Goal: Transaction & Acquisition: Obtain resource

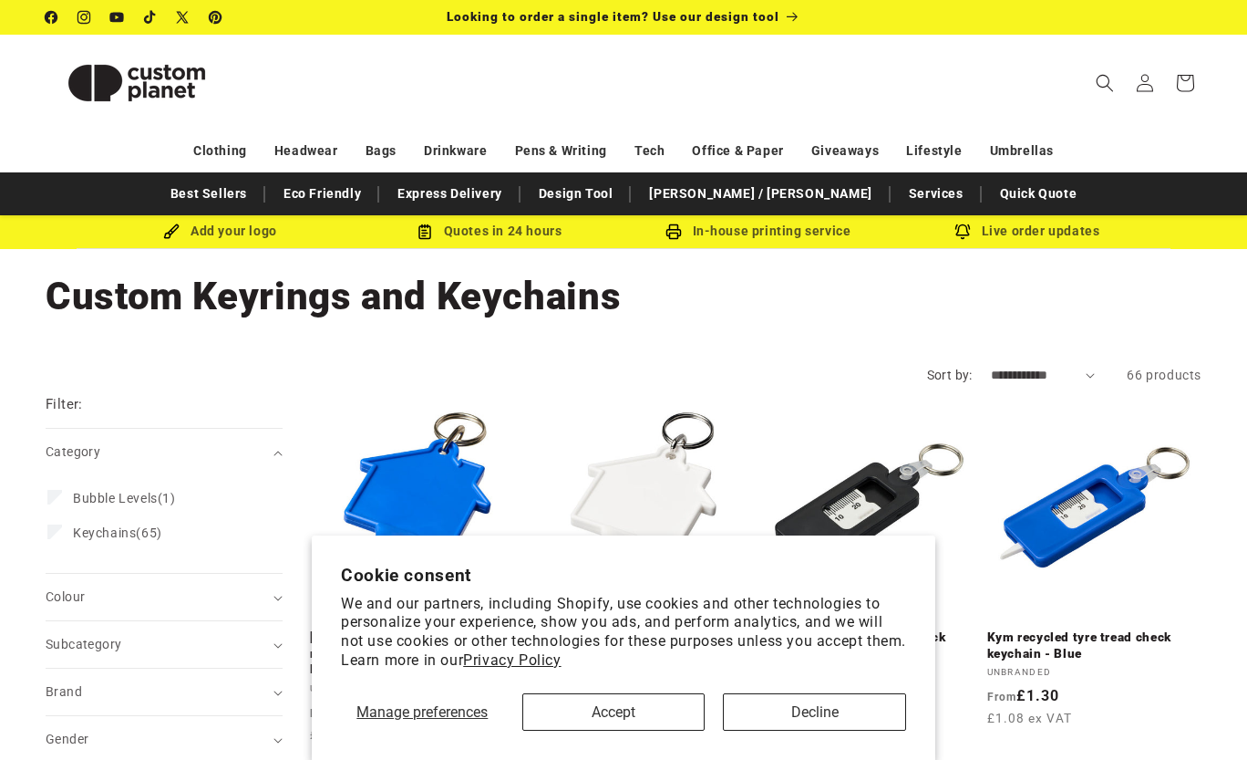
click at [763, 714] on button "Decline" at bounding box center [814, 711] width 183 height 37
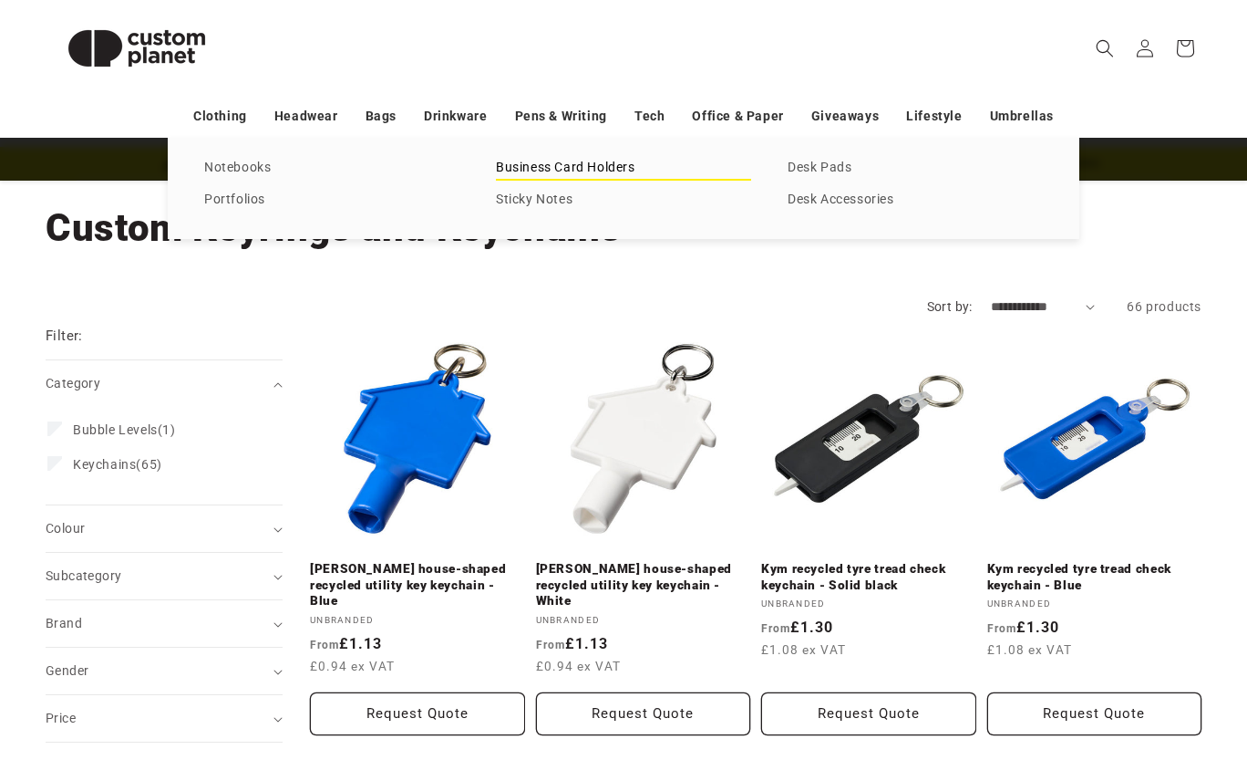
scroll to position [73, 0]
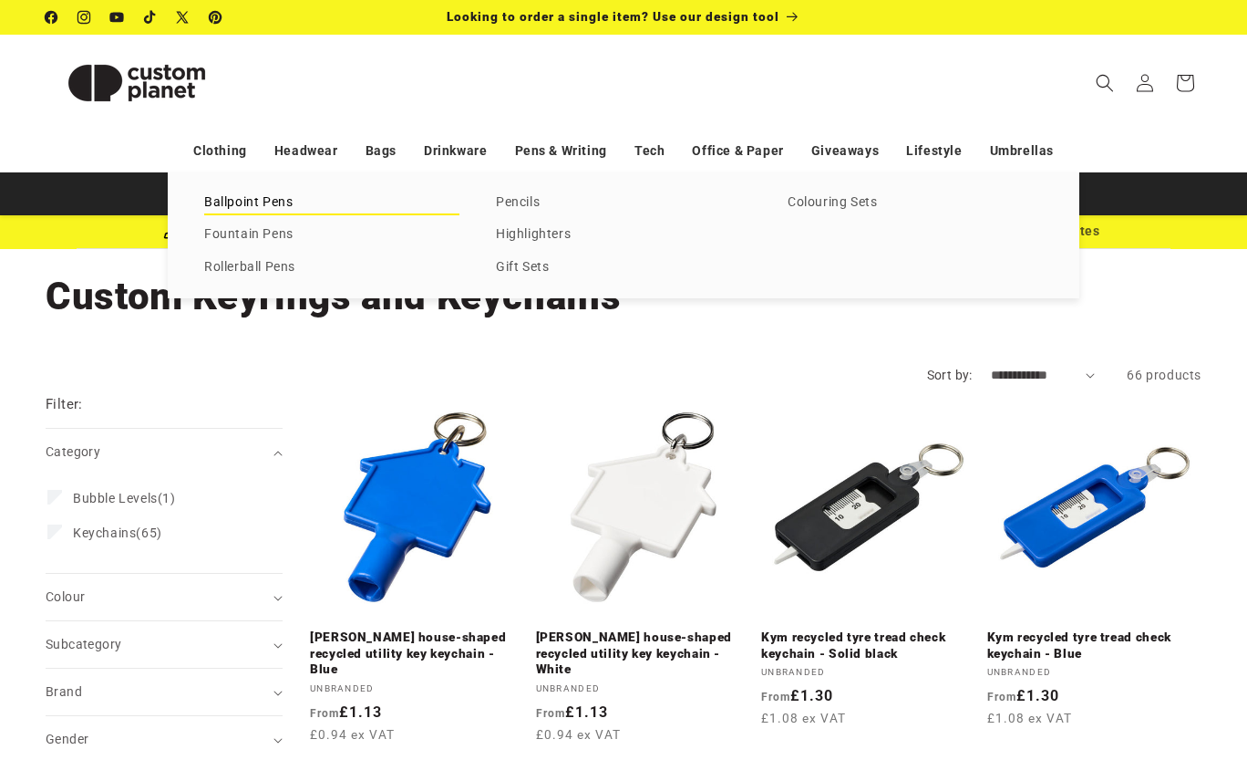
click at [257, 198] on link "Ballpoint Pens" at bounding box center [331, 203] width 255 height 25
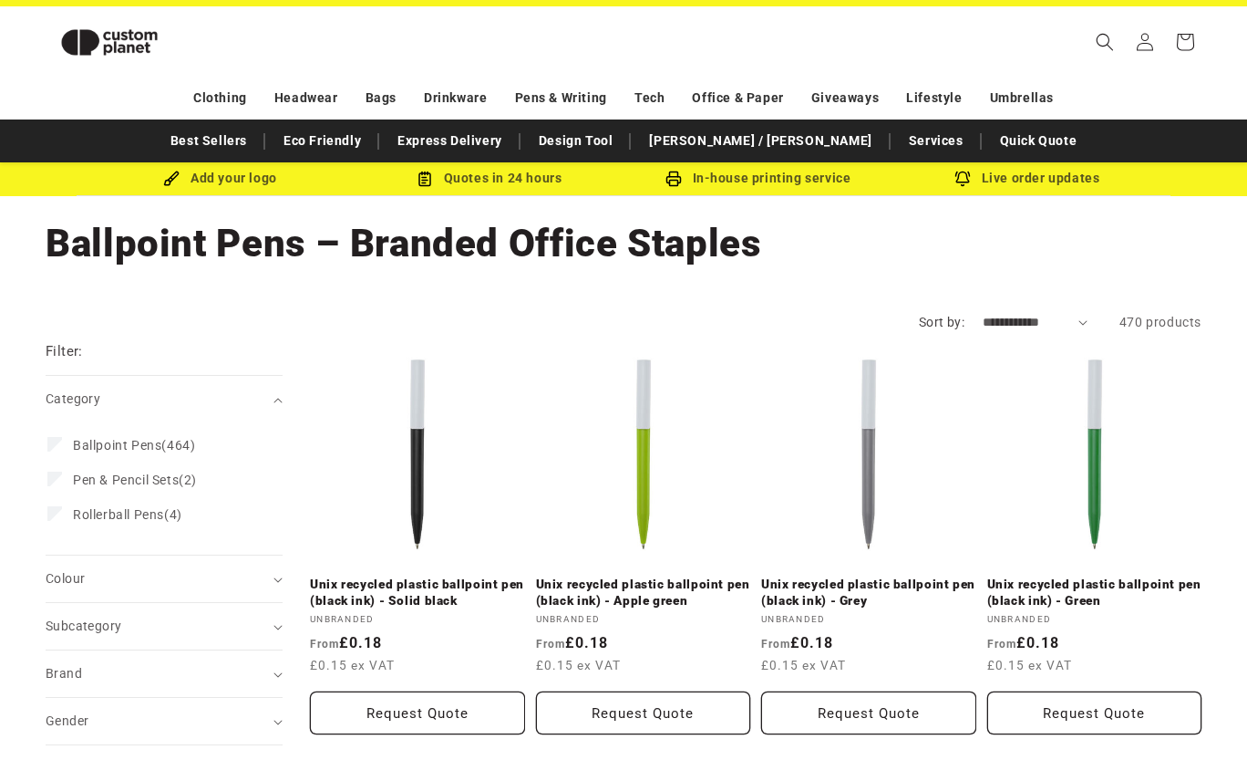
scroll to position [17, 0]
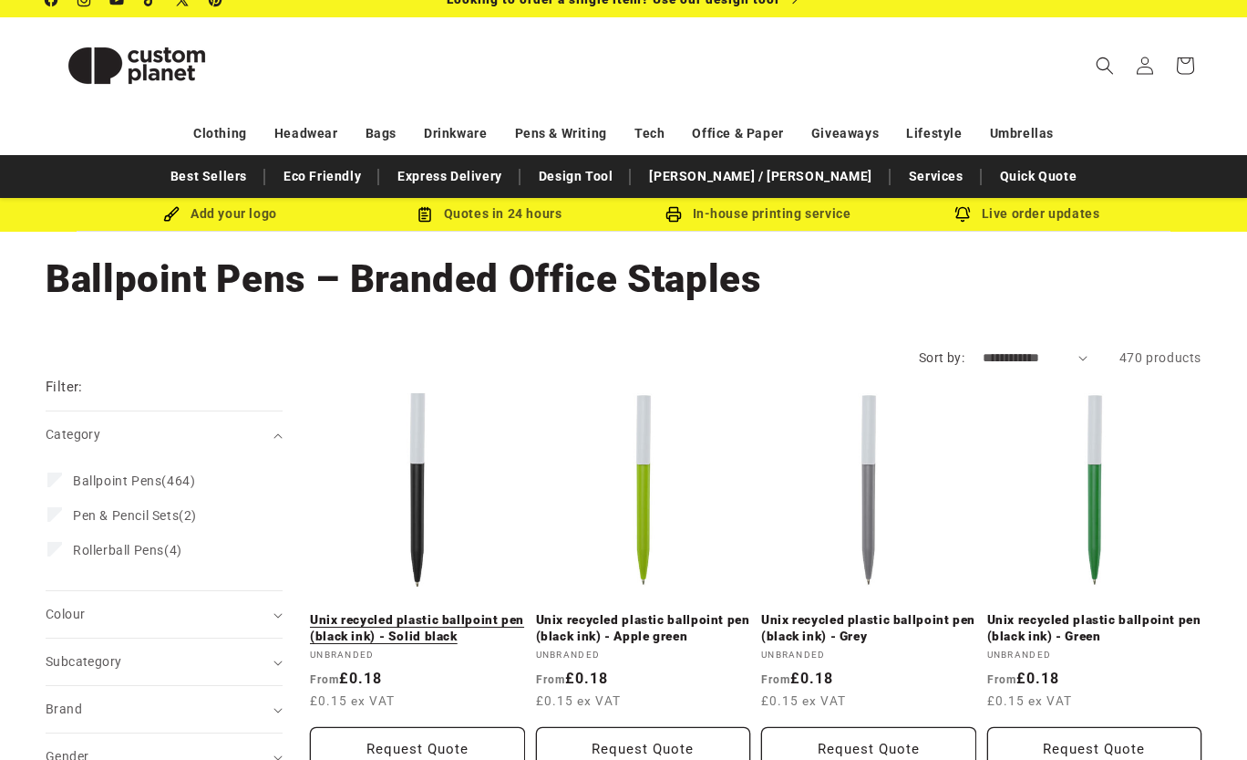
click at [413, 621] on link "Unix recycled plastic ballpoint pen (black ink) - Solid black" at bounding box center [417, 628] width 215 height 32
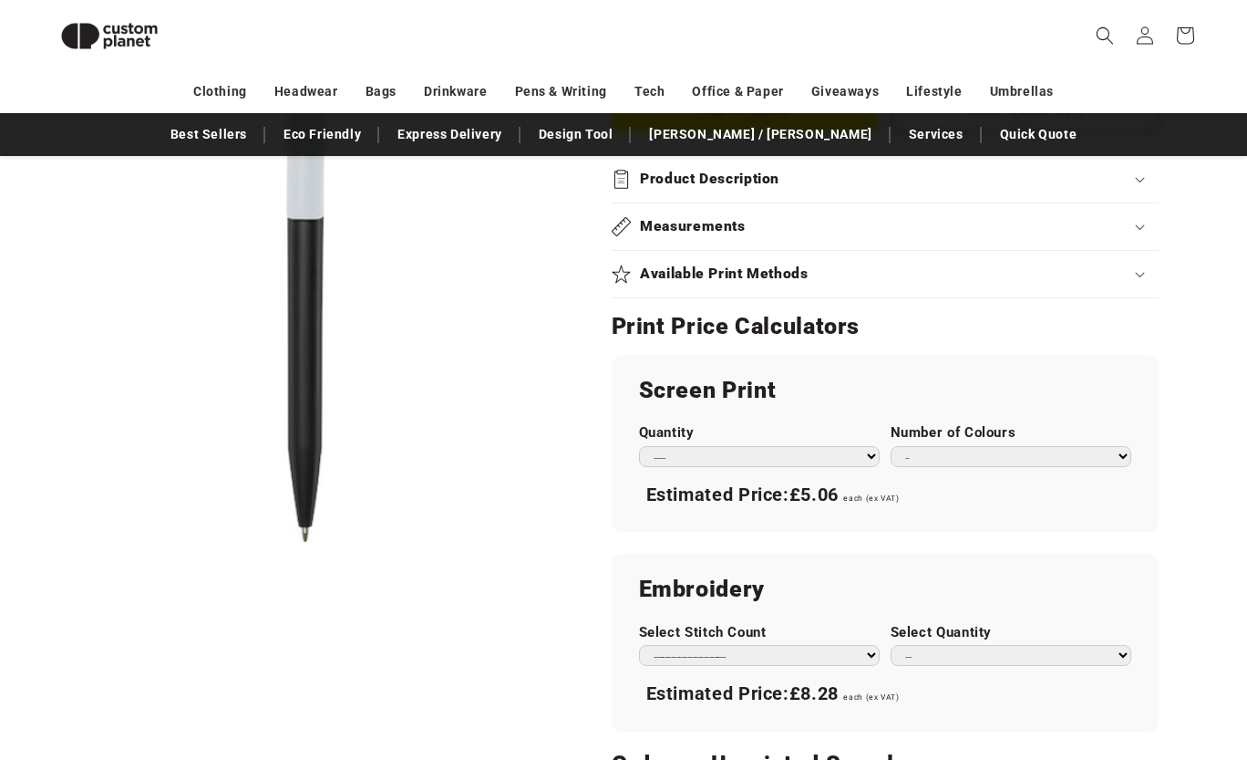
scroll to position [856, 0]
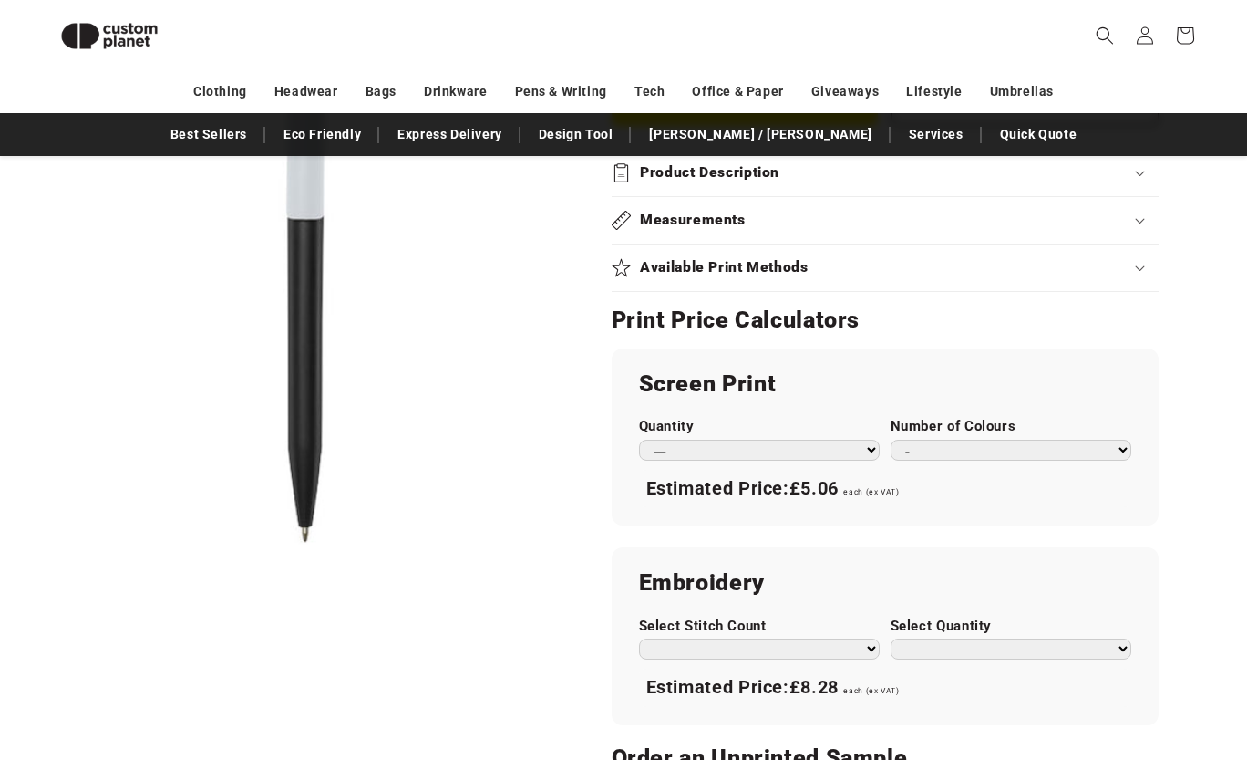
select select "***"
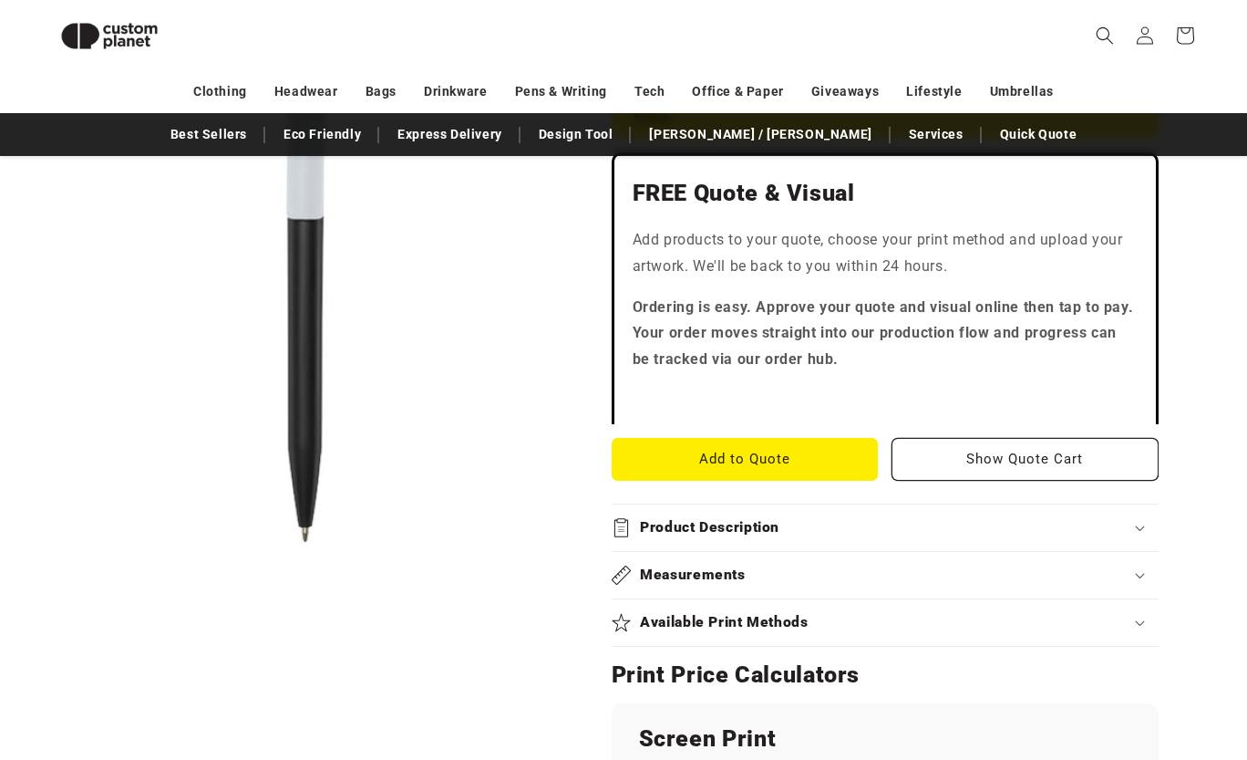
scroll to position [481, 0]
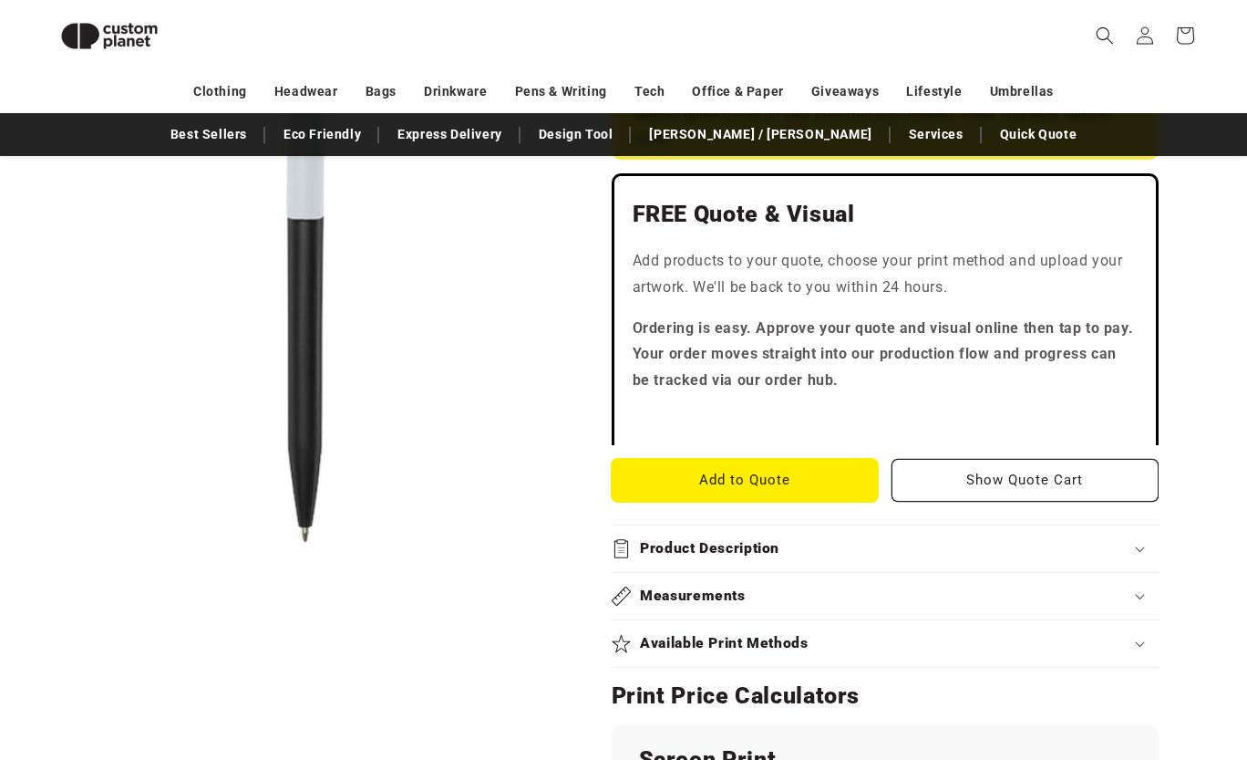
click at [805, 475] on button "Add to Quote" at bounding box center [745, 480] width 267 height 43
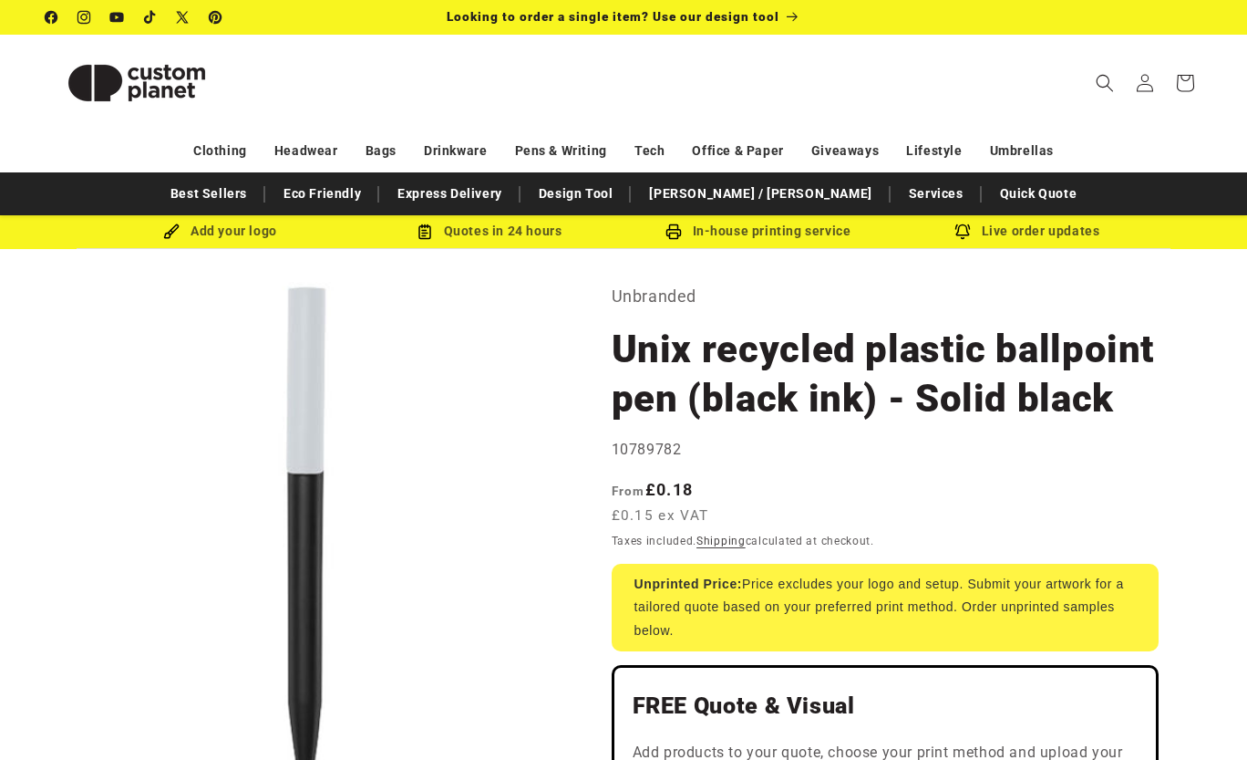
scroll to position [0, 0]
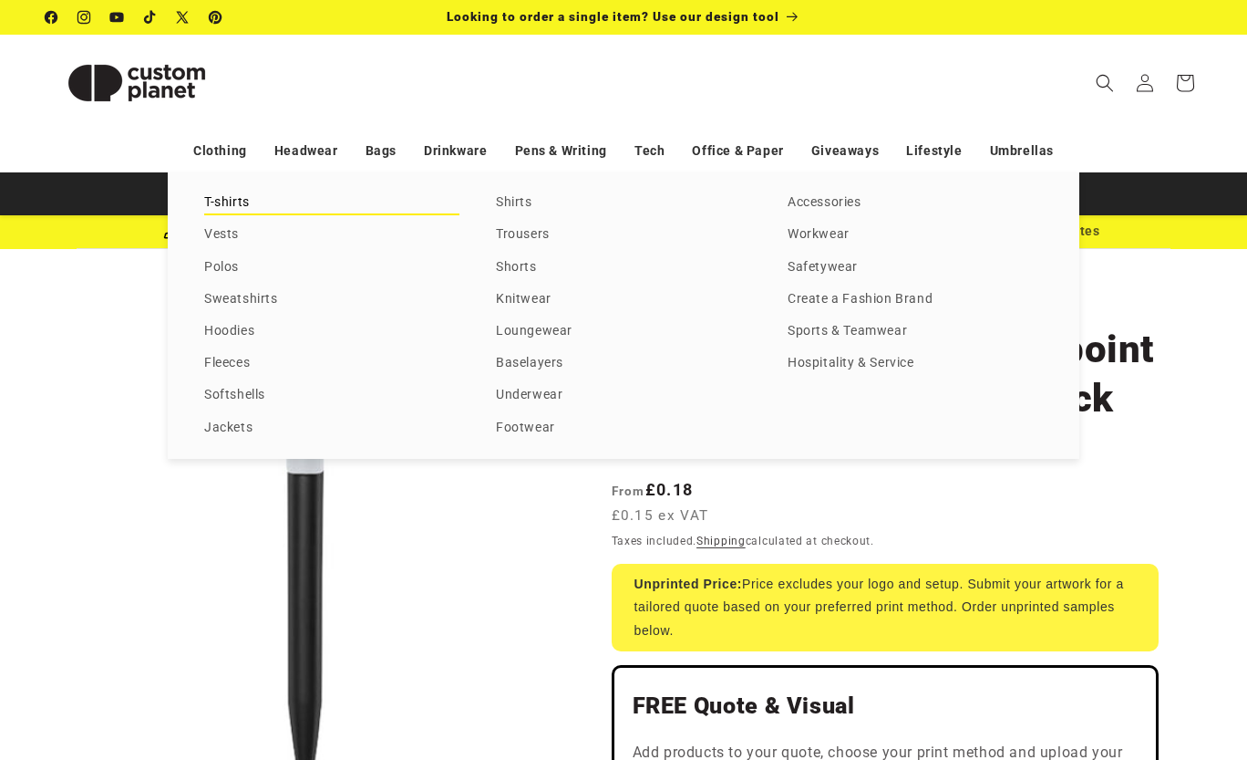
click at [231, 204] on link "T-shirts" at bounding box center [331, 203] width 255 height 25
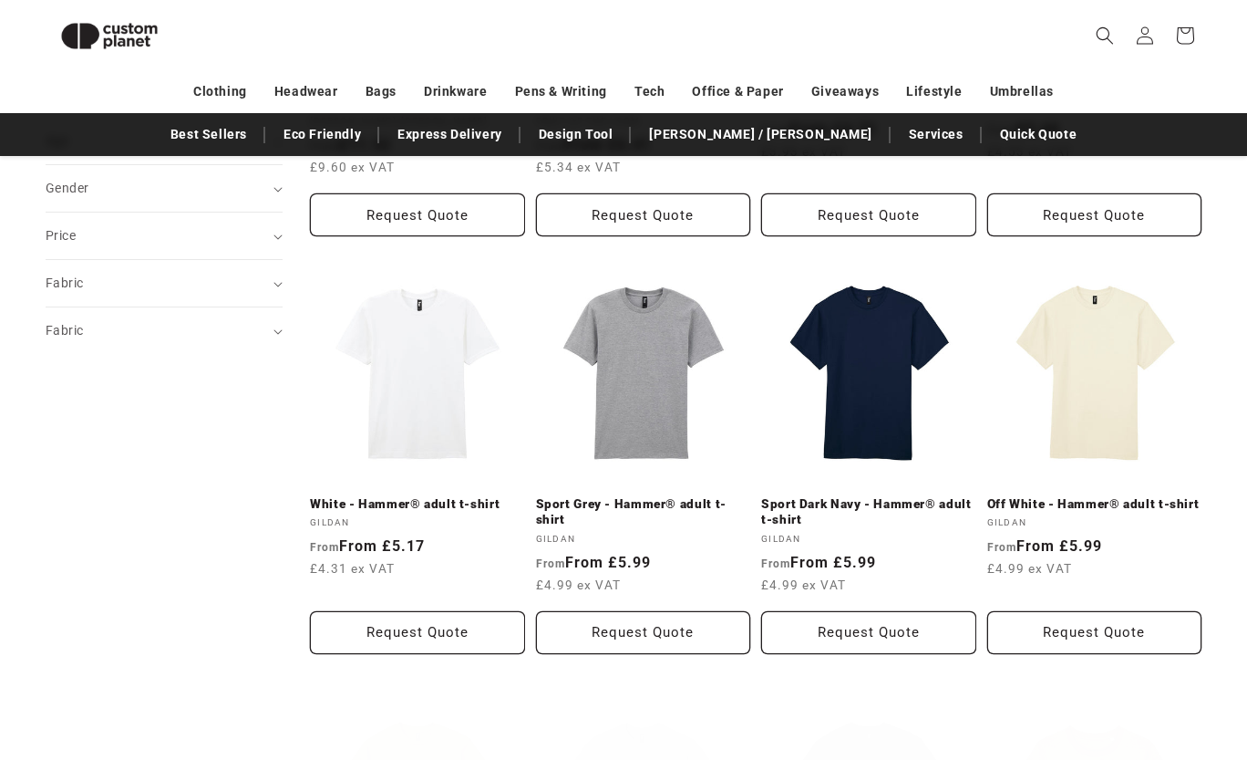
scroll to position [529, 0]
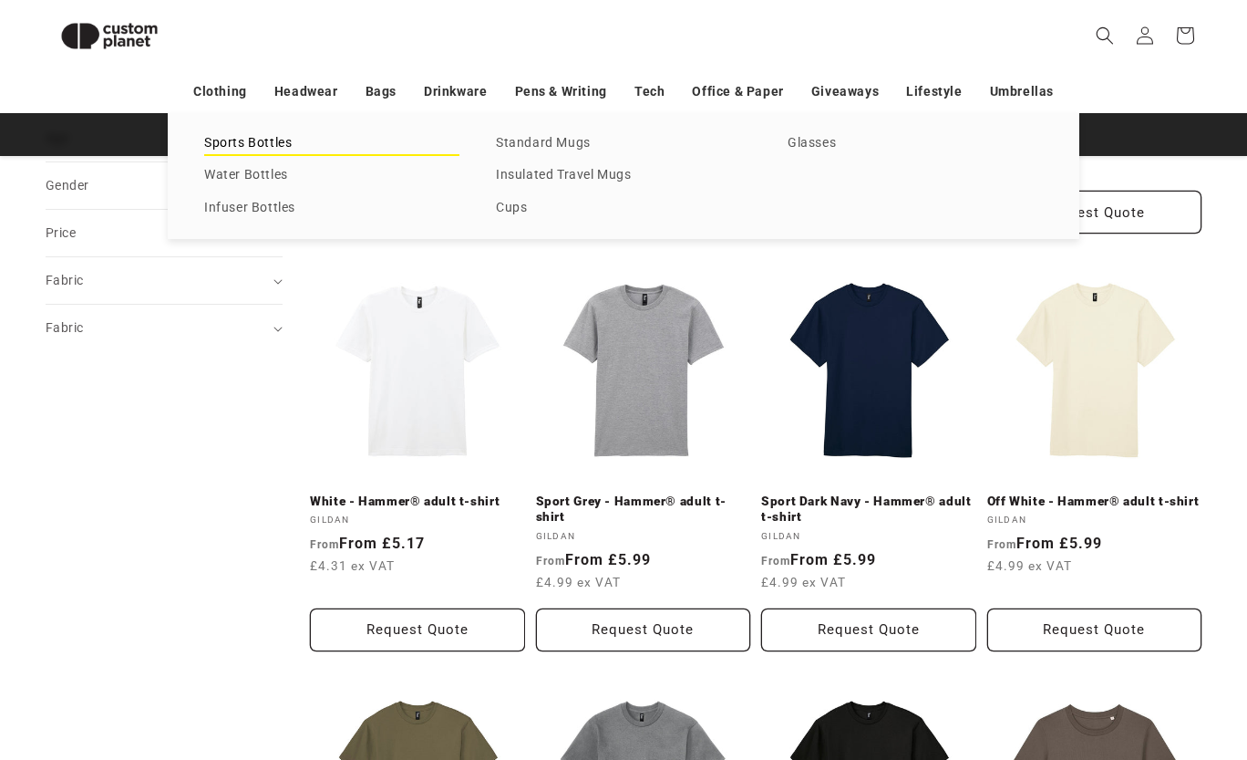
click at [271, 143] on link "Sports Bottles" at bounding box center [331, 143] width 255 height 25
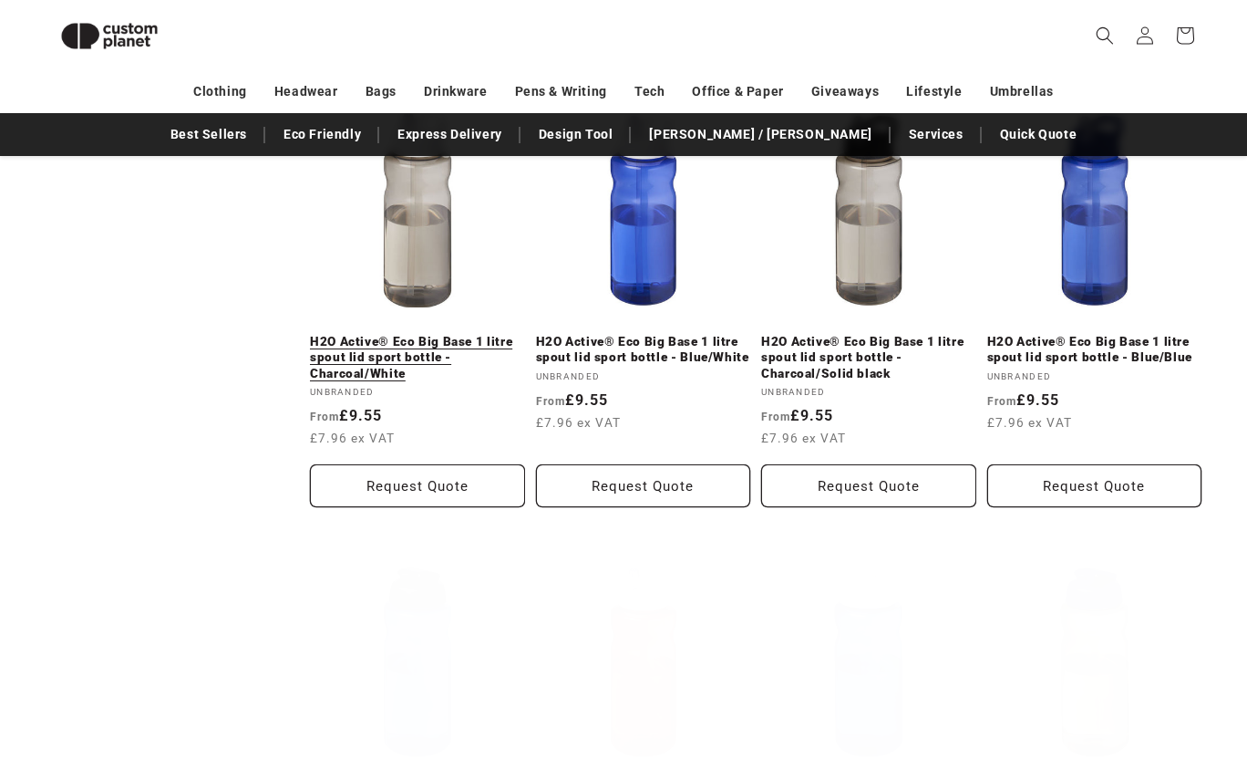
scroll to position [1169, 0]
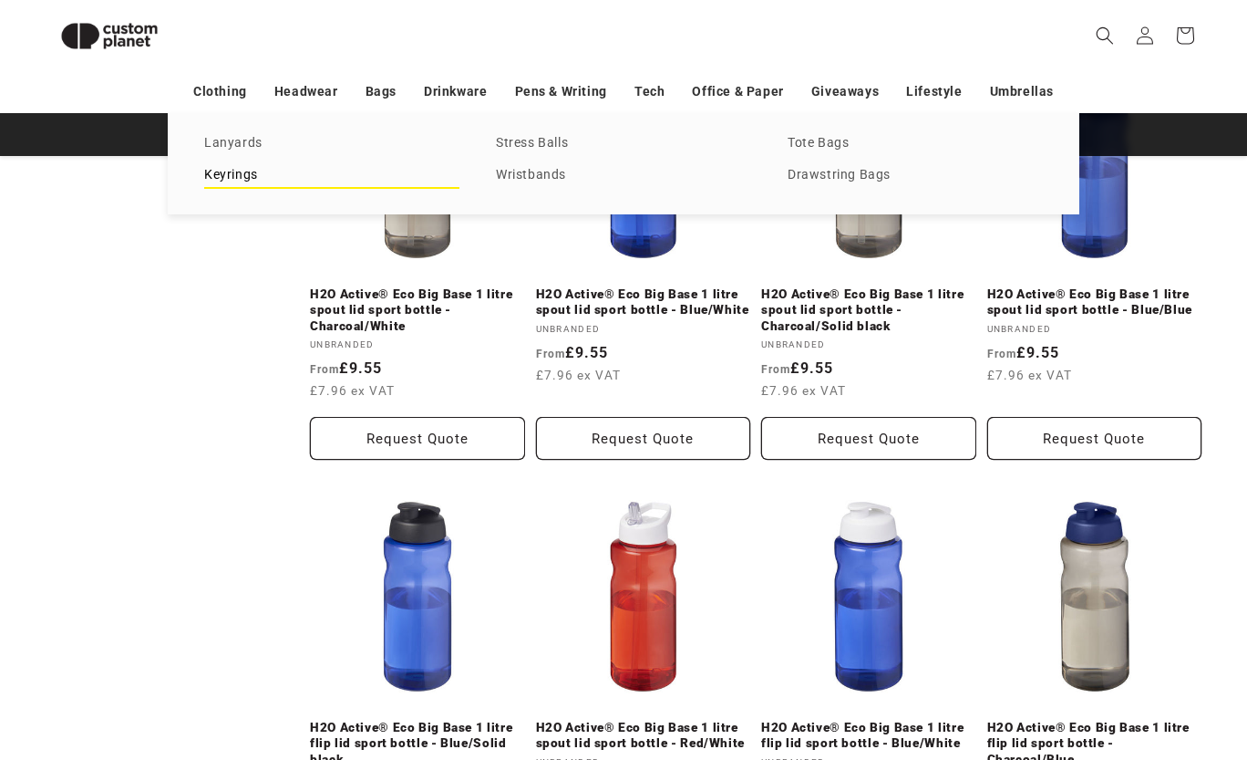
click at [252, 177] on link "Keyrings" at bounding box center [331, 175] width 255 height 25
